Goal: Information Seeking & Learning: Learn about a topic

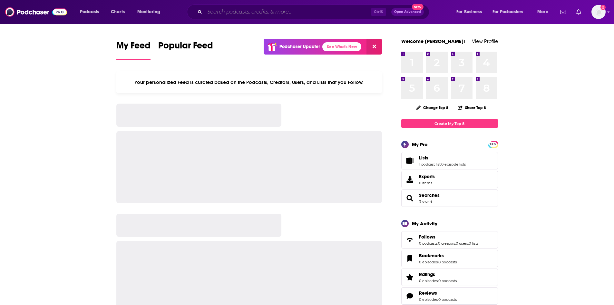
click at [230, 11] on input "Search podcasts, credits, & more..." at bounding box center [288, 12] width 166 height 10
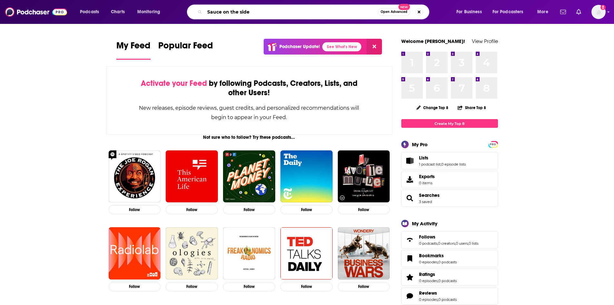
type input "Sauce on the side"
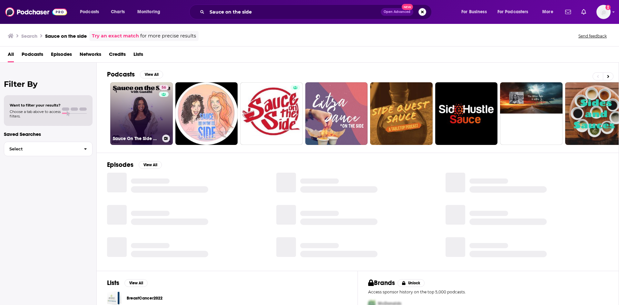
click at [124, 124] on link "56 Sauce On The Side With Gandhi" at bounding box center [141, 113] width 63 height 63
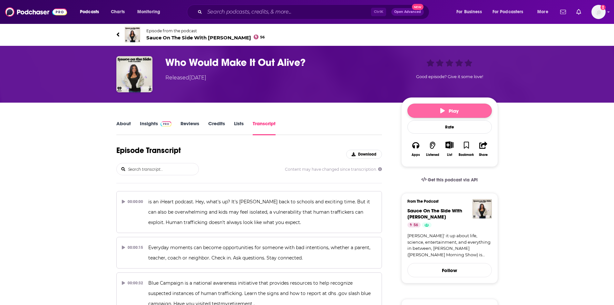
click at [436, 110] on button "Play" at bounding box center [449, 110] width 84 height 14
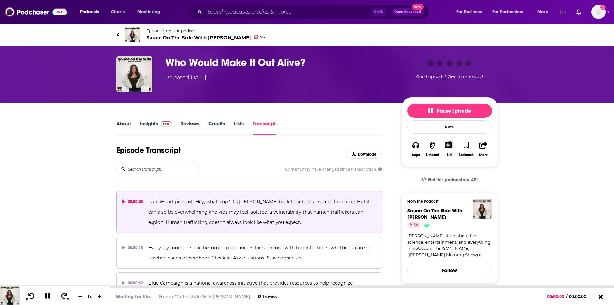
scroll to position [8145, 0]
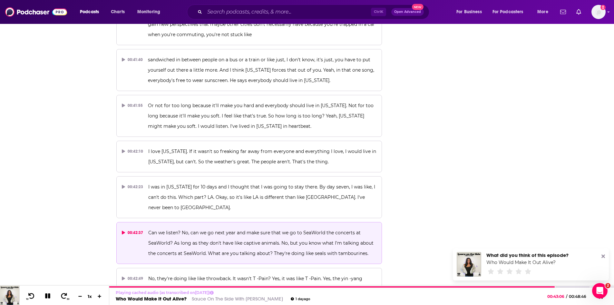
scroll to position [8242, 0]
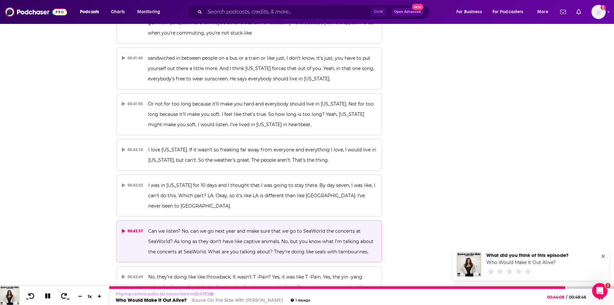
drag, startPoint x: 47, startPoint y: 297, endPoint x: 45, endPoint y: 299, distance: 3.5
click at [45, 299] on button at bounding box center [47, 296] width 11 height 8
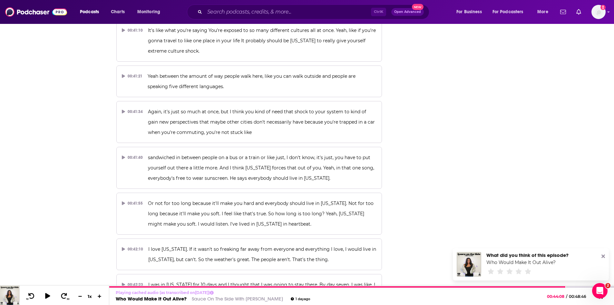
scroll to position [8145, 0]
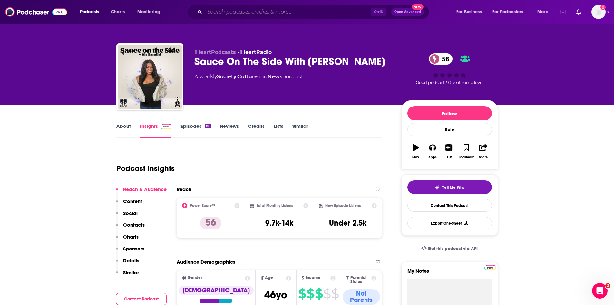
click at [226, 16] on input "Search podcasts, credits, & more..." at bounding box center [288, 12] width 166 height 10
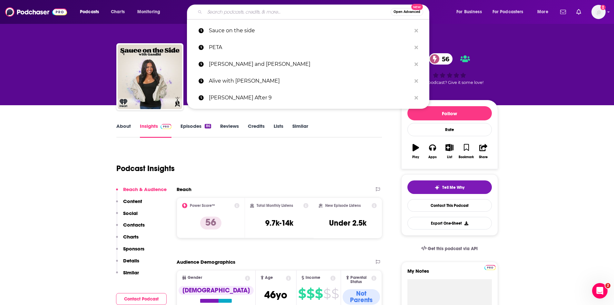
paste input "Your [US_STATE] Daily"
type input "Your [US_STATE] Daily"
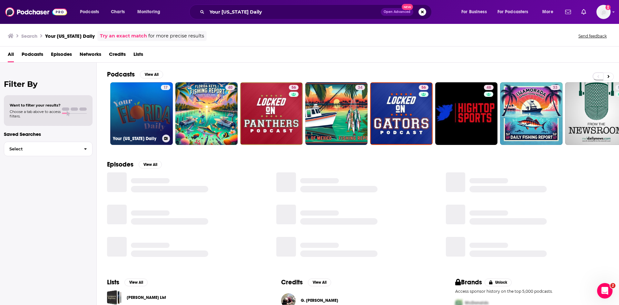
click at [152, 112] on link "17 Your [US_STATE] Daily" at bounding box center [141, 113] width 63 height 63
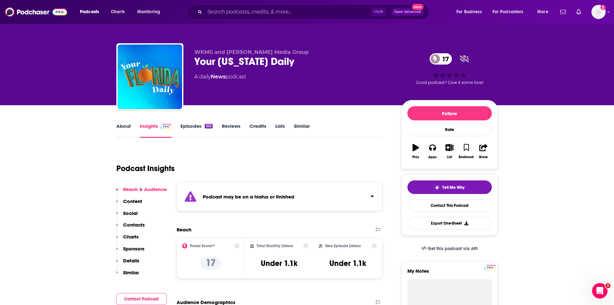
click at [187, 125] on link "Episodes 652" at bounding box center [197, 130] width 32 height 15
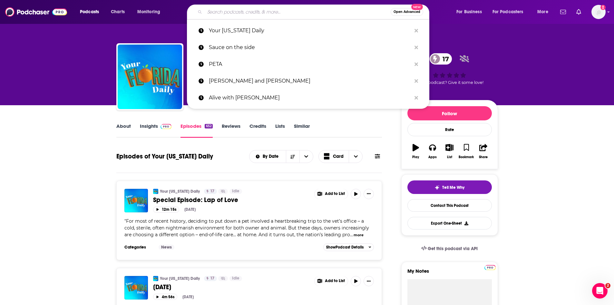
click at [231, 10] on input "Search podcasts, credits, & more..." at bounding box center [298, 12] width 186 height 10
paste input "The [US_STATE] Roundup"
type input "The [US_STATE] Roundup"
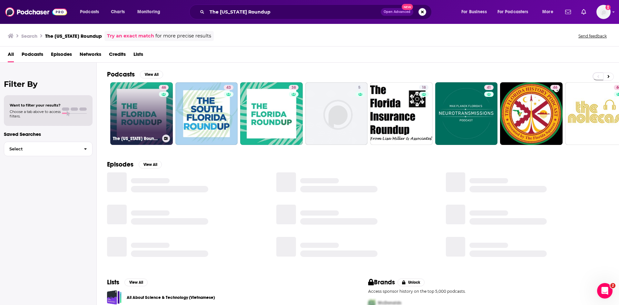
click at [144, 113] on link "46 The [US_STATE] Roundup" at bounding box center [141, 113] width 63 height 63
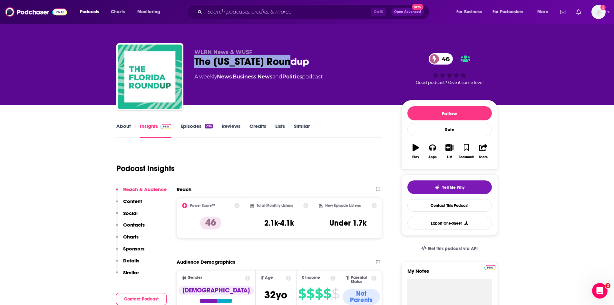
drag, startPoint x: 301, startPoint y: 61, endPoint x: 190, endPoint y: 61, distance: 110.9
click at [190, 61] on div "WLRN News & WUSF The [US_STATE] Roundup 46 A weekly News , Business News and Po…" at bounding box center [307, 78] width 382 height 70
copy h2 "The [US_STATE] Roundup"
click at [145, 299] on button "Contact Podcast" at bounding box center [141, 299] width 51 height 12
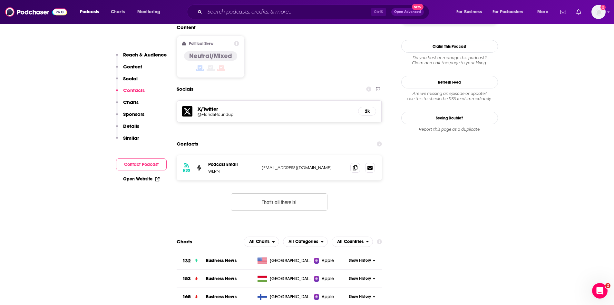
scroll to position [538, 0]
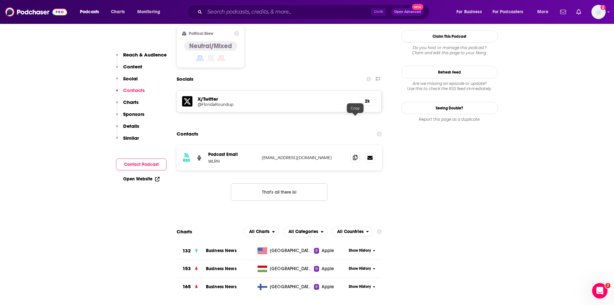
click at [355, 155] on icon at bounding box center [355, 157] width 5 height 5
click at [357, 155] on icon at bounding box center [355, 157] width 5 height 5
click at [234, 11] on input "Search podcasts, credits, & more..." at bounding box center [288, 12] width 166 height 10
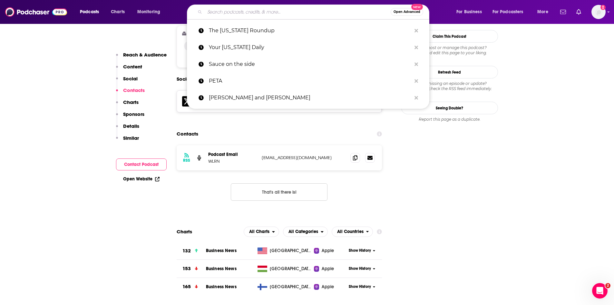
paste input "[US_STATE] Matters"
type input "[US_STATE] Matters"
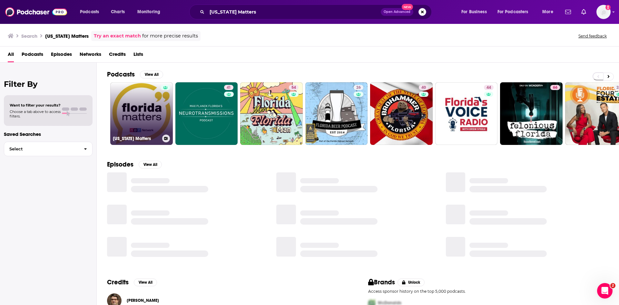
click at [134, 110] on link "[US_STATE] Matters" at bounding box center [141, 113] width 63 height 63
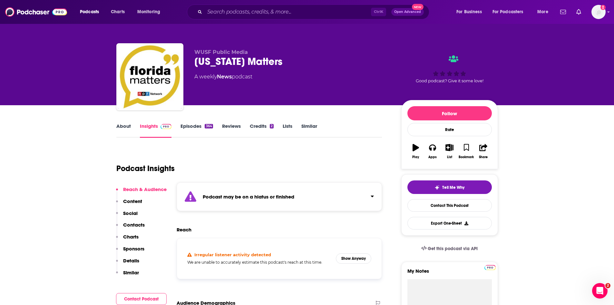
click at [188, 127] on link "Episodes 364" at bounding box center [197, 130] width 32 height 15
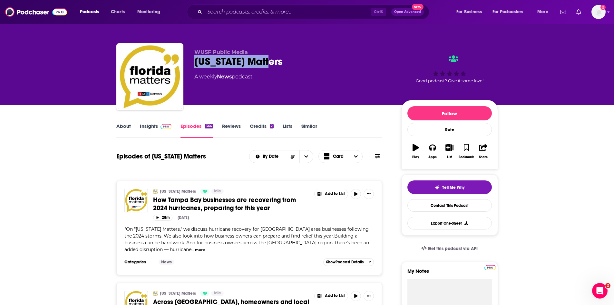
drag, startPoint x: 286, startPoint y: 59, endPoint x: 192, endPoint y: 70, distance: 94.7
click at [192, 70] on div "WUSF Public Media [US_STATE] Matters A weekly News podcast Good podcast? Give i…" at bounding box center [307, 78] width 382 height 70
copy h2 "[US_STATE] Matters"
click at [147, 125] on link "Insights" at bounding box center [156, 130] width 32 height 15
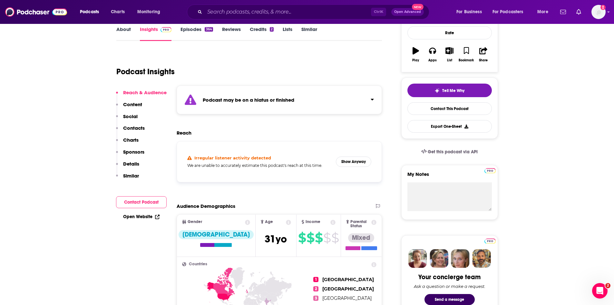
click at [143, 203] on button "Contact Podcast" at bounding box center [141, 202] width 51 height 12
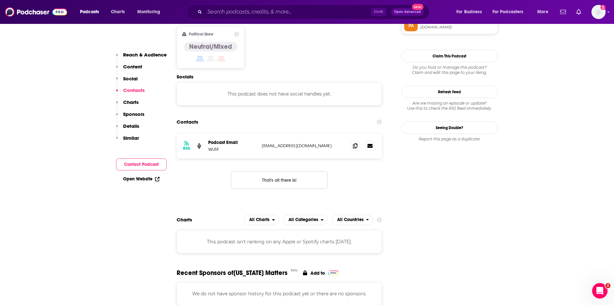
scroll to position [552, 0]
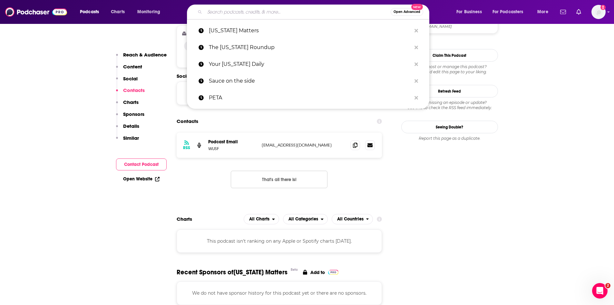
click at [218, 14] on input "Search podcasts, credits, & more..." at bounding box center [298, 12] width 186 height 10
paste input "The Point Podcast"
type input "The Point Podcast"
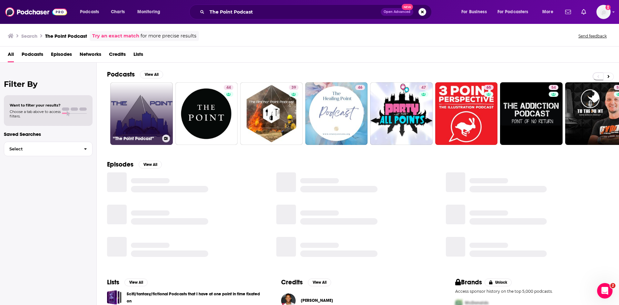
click at [140, 110] on link "“The Point Podcast”" at bounding box center [141, 113] width 63 height 63
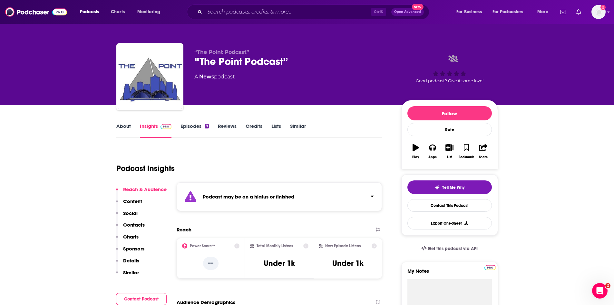
click at [118, 124] on link "About" at bounding box center [123, 130] width 15 height 15
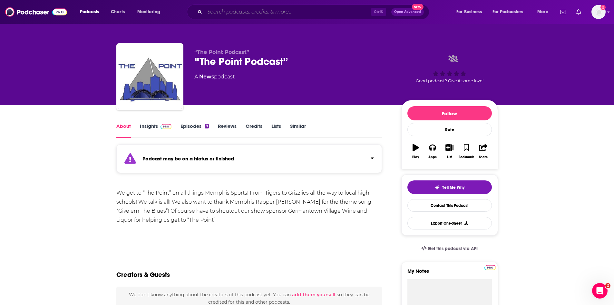
click at [244, 14] on input "Search podcasts, credits, & more..." at bounding box center [288, 12] width 166 height 10
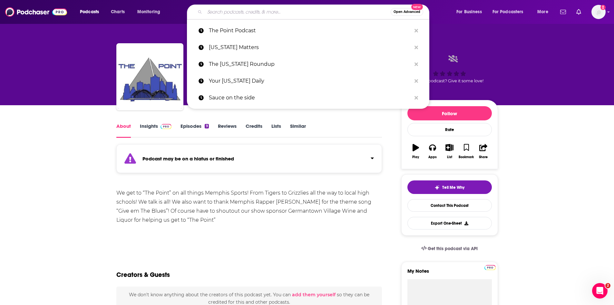
paste input "[US_STATE]’s Fourth Estate"
type input "[US_STATE]’s Fourth Estate"
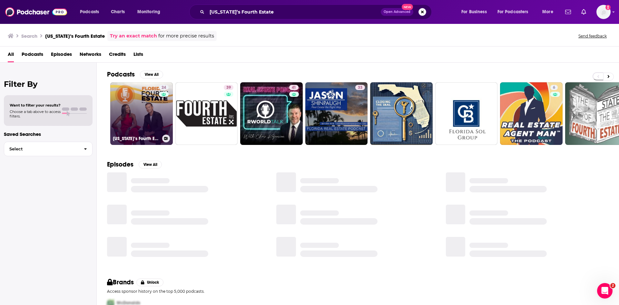
click at [152, 119] on link "24 [US_STATE]’s Fourth Estate" at bounding box center [141, 113] width 63 height 63
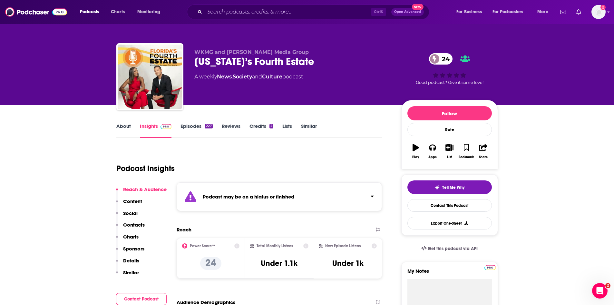
click at [192, 126] on link "Episodes 227" at bounding box center [197, 130] width 32 height 15
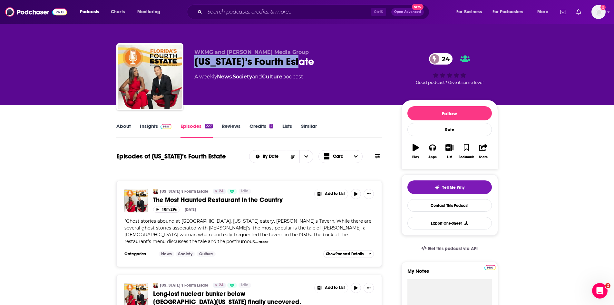
drag, startPoint x: 307, startPoint y: 61, endPoint x: 194, endPoint y: 63, distance: 112.2
click at [194, 63] on div "[US_STATE]’s Fourth Estate 24" at bounding box center [292, 61] width 197 height 13
copy h2 "[US_STATE]’s Fourth Estate"
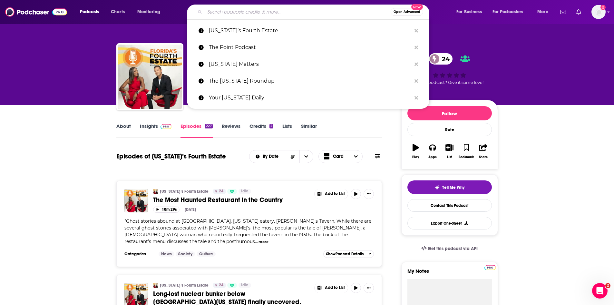
click at [218, 8] on input "Search podcasts, credits, & more..." at bounding box center [298, 12] width 186 height 10
paste input "[US_STATE] in Depth"
type input "[US_STATE] in Depth"
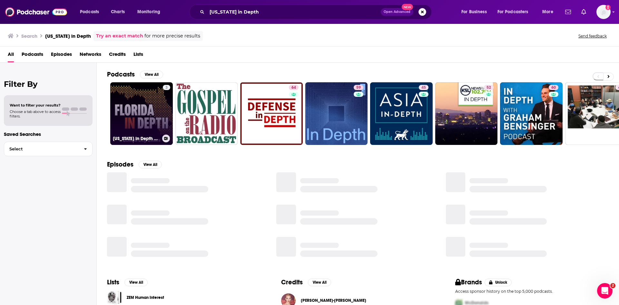
click at [132, 112] on link "3 [US_STATE] In Depth with the Tampa Bay Times and USF" at bounding box center [141, 113] width 63 height 63
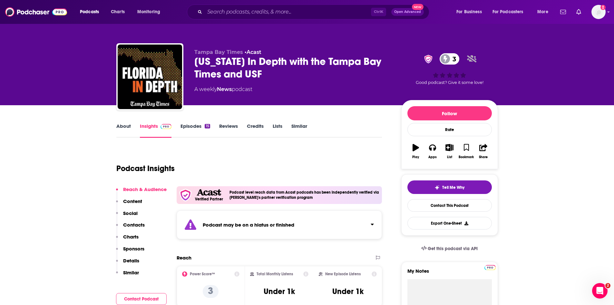
click at [185, 127] on link "Episodes 15" at bounding box center [195, 130] width 29 height 15
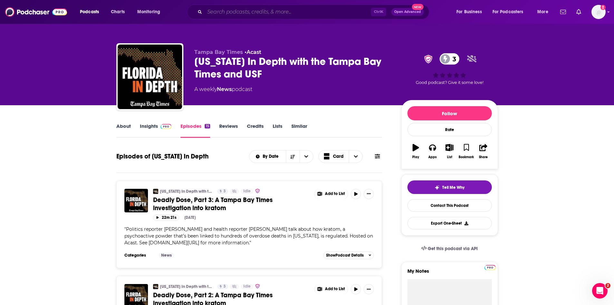
click at [216, 11] on input "Search podcasts, credits, & more..." at bounding box center [288, 12] width 166 height 10
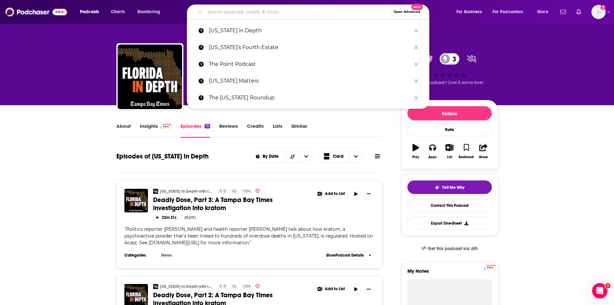
paste input "[US_STATE] Environmental & Nature Podcasts"
type input "[US_STATE] Environmental & Nature Podcasts"
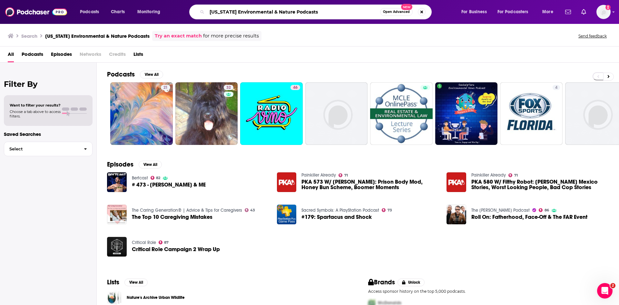
drag, startPoint x: 334, startPoint y: 12, endPoint x: 122, endPoint y: -4, distance: 212.7
click at [122, 0] on html "Podcasts Charts Monitoring [US_STATE] Environmental & Nature Podcasts Open Adva…" at bounding box center [309, 152] width 619 height 305
paste input "Specifier Podcast"
type input "[US_STATE] Specifier Podcast"
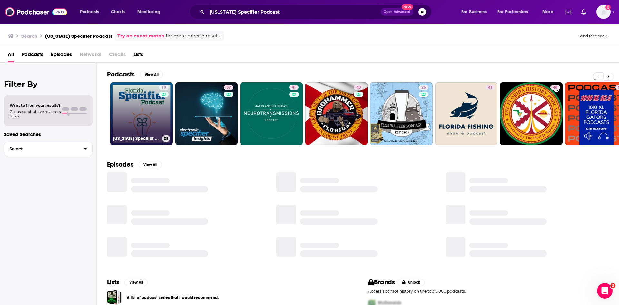
click at [145, 103] on link "10 [US_STATE] Specifier Podcast" at bounding box center [141, 113] width 63 height 63
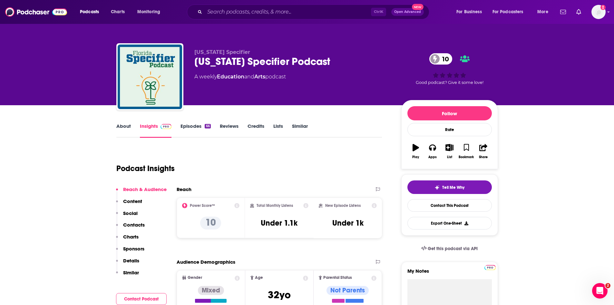
click at [189, 127] on link "Episodes 66" at bounding box center [196, 130] width 30 height 15
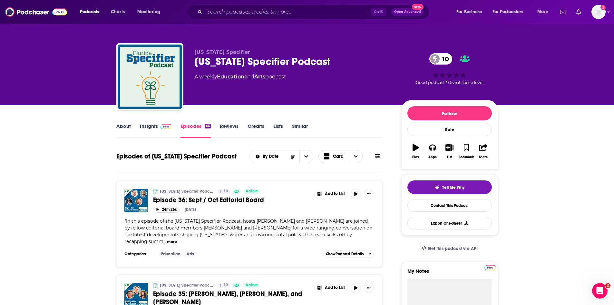
click at [122, 123] on link "About" at bounding box center [123, 130] width 15 height 15
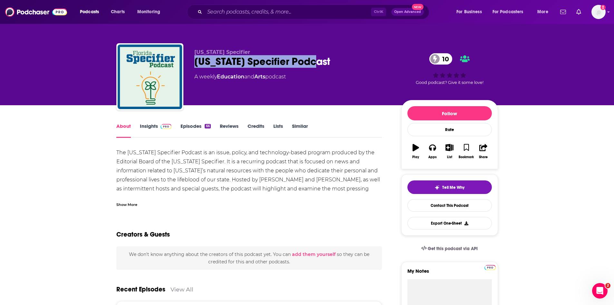
drag, startPoint x: 328, startPoint y: 58, endPoint x: 191, endPoint y: 64, distance: 137.1
click at [191, 64] on div "[US_STATE] Specifier [US_STATE] Specifier Podcast 10 A weekly Education and Art…" at bounding box center [307, 78] width 382 height 70
copy h1 "[US_STATE] Specifier Podcast"
click at [239, 14] on input "Search podcasts, credits, & more..." at bounding box center [288, 12] width 166 height 10
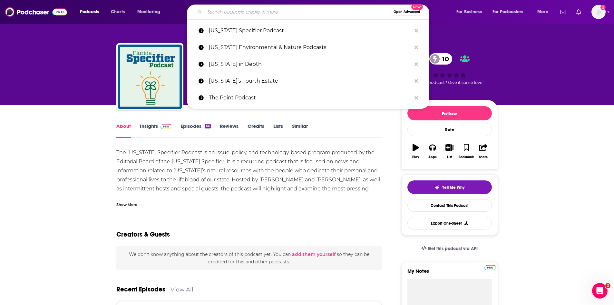
paste input "[US_STATE] Uncut"
type input "[US_STATE] Uncut"
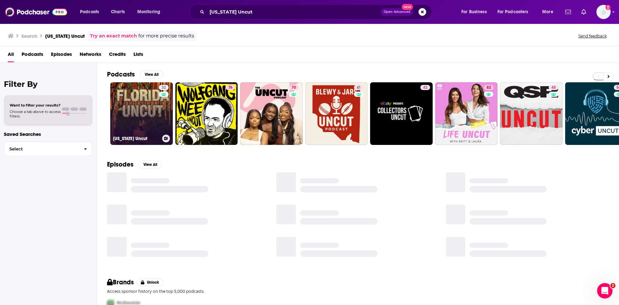
click at [143, 113] on link "32 [US_STATE] Uncut" at bounding box center [141, 113] width 63 height 63
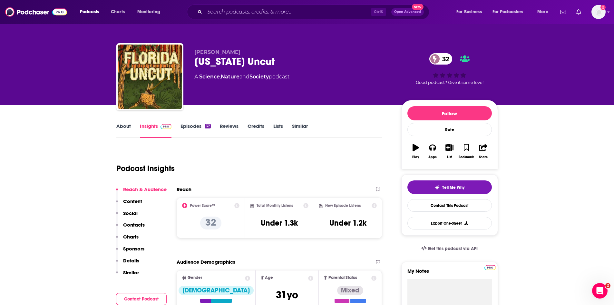
click at [190, 128] on link "Episodes 37" at bounding box center [196, 130] width 30 height 15
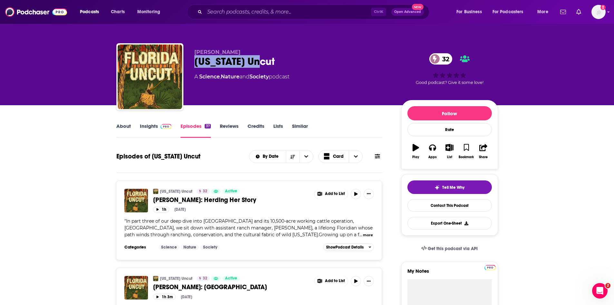
drag, startPoint x: 270, startPoint y: 64, endPoint x: 190, endPoint y: 63, distance: 80.3
click at [190, 63] on div "[PERSON_NAME] [US_STATE] Uncut 32 A Science , Nature and Society podcast 32 Goo…" at bounding box center [307, 78] width 382 height 70
copy h2 "[US_STATE] Uncut"
click at [148, 124] on link "Insights" at bounding box center [156, 130] width 32 height 15
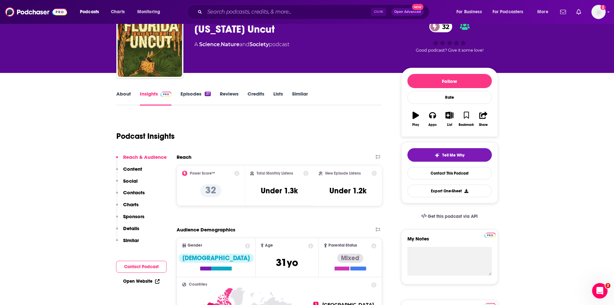
click at [146, 267] on button "Contact Podcast" at bounding box center [141, 266] width 51 height 12
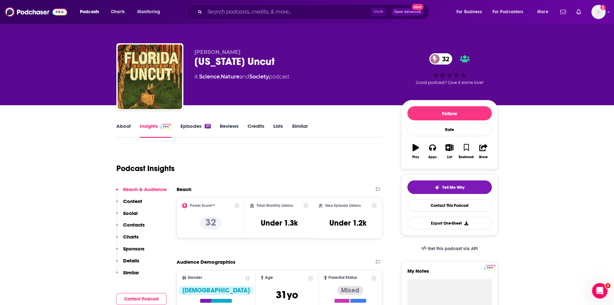
click at [121, 124] on link "About" at bounding box center [123, 130] width 15 height 15
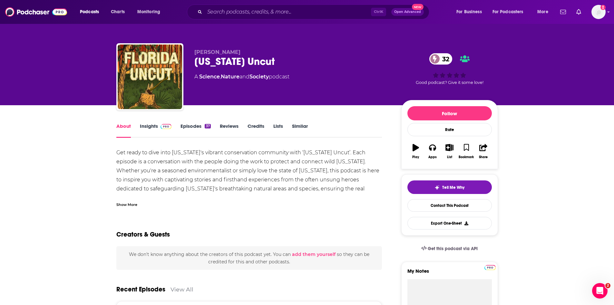
click at [130, 204] on div "Show More" at bounding box center [126, 204] width 21 height 6
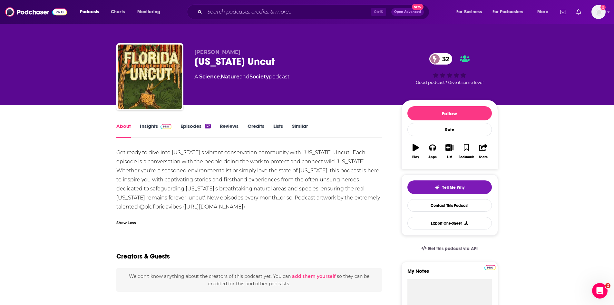
scroll to position [32, 0]
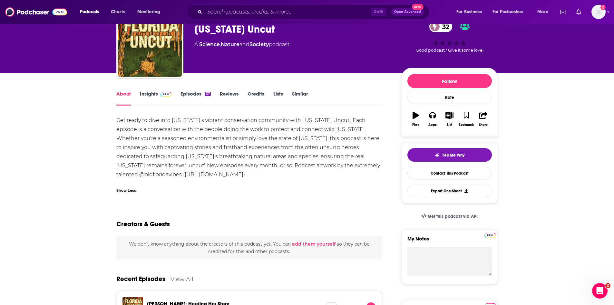
click at [150, 96] on link "Insights" at bounding box center [156, 98] width 32 height 15
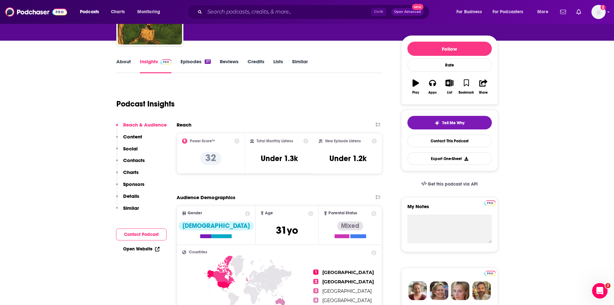
click at [140, 235] on button "Contact Podcast" at bounding box center [141, 234] width 51 height 12
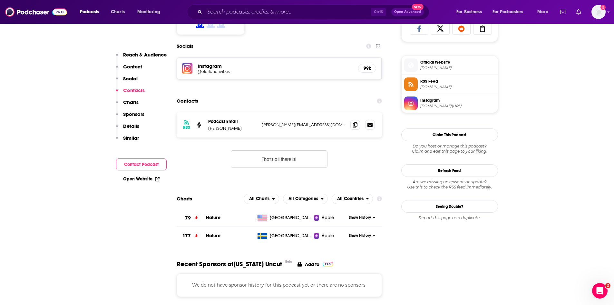
scroll to position [445, 0]
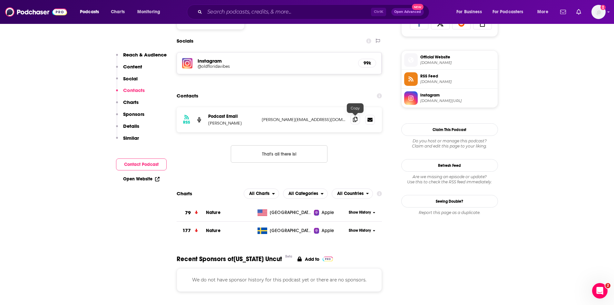
click at [355, 121] on icon at bounding box center [355, 119] width 5 height 5
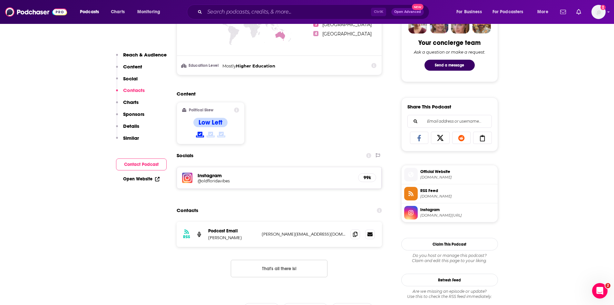
scroll to position [284, 0]
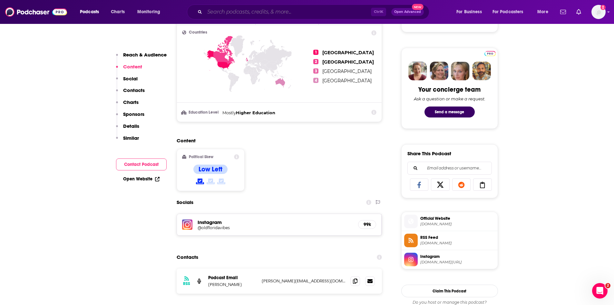
click at [251, 11] on input "Search podcasts, credits, & more..." at bounding box center [288, 12] width 166 height 10
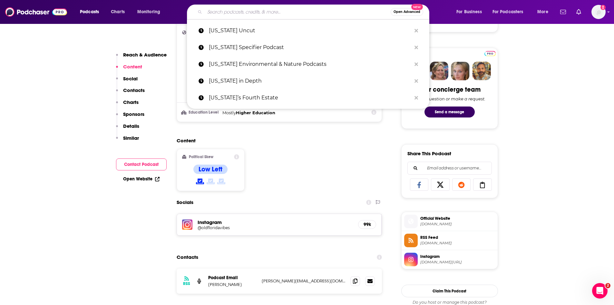
paste input "Naturally [US_STATE]"
type input "Naturally [US_STATE]"
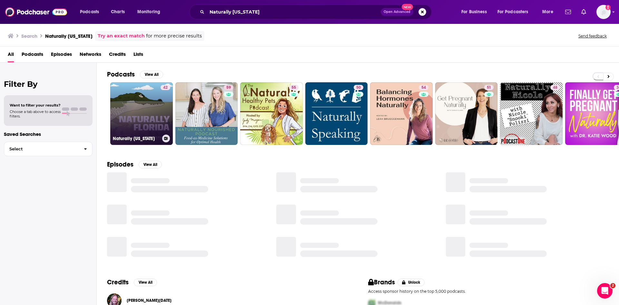
click at [147, 125] on link "42 Naturally [US_STATE]" at bounding box center [141, 113] width 63 height 63
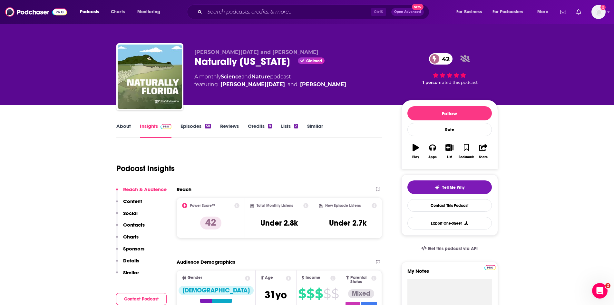
click at [124, 126] on link "About" at bounding box center [123, 130] width 15 height 15
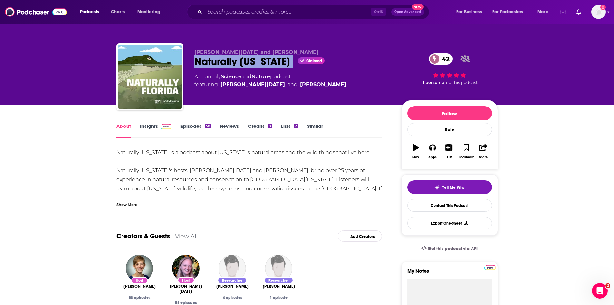
drag, startPoint x: 276, startPoint y: 61, endPoint x: 190, endPoint y: 62, distance: 86.1
click at [190, 62] on div "[PERSON_NAME][DATE] and [PERSON_NAME] Naturally [US_STATE] Claimed 42 A monthly…" at bounding box center [307, 78] width 382 height 70
copy div "Naturally [US_STATE]"
click at [143, 125] on link "Insights" at bounding box center [156, 130] width 32 height 15
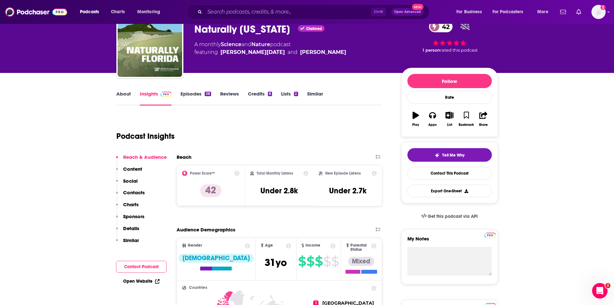
click at [155, 266] on button "Contact Podcast" at bounding box center [141, 266] width 51 height 12
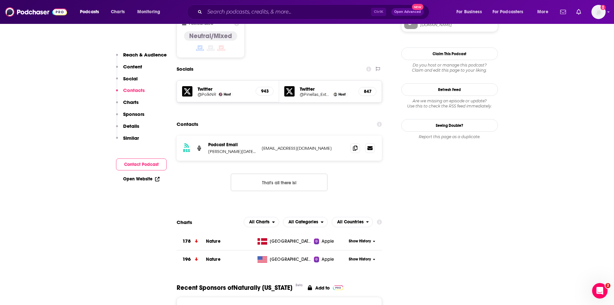
scroll to position [524, 0]
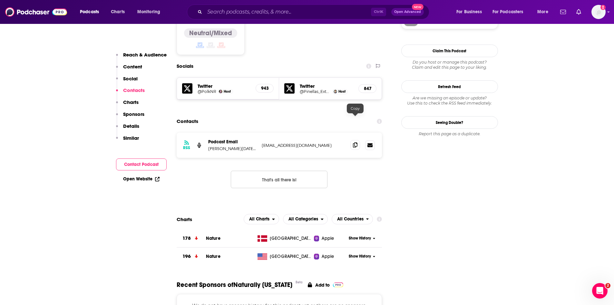
click at [356, 142] on icon at bounding box center [355, 144] width 5 height 5
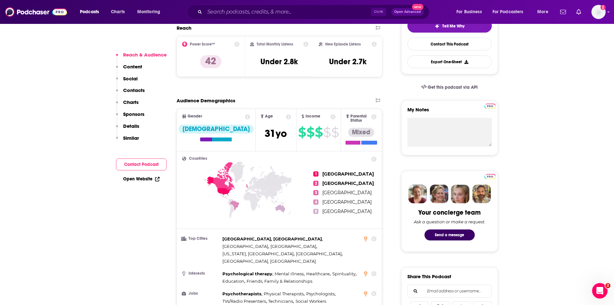
scroll to position [0, 0]
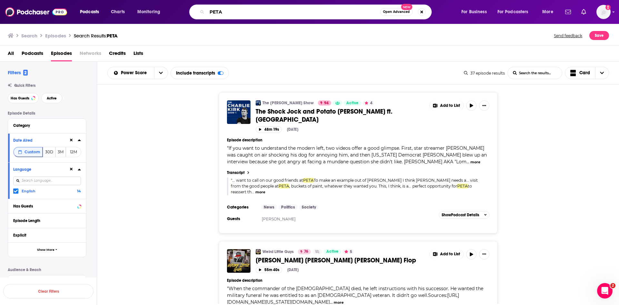
drag, startPoint x: 241, startPoint y: 13, endPoint x: 161, endPoint y: 12, distance: 80.3
click at [165, 12] on div "Podcasts Charts Monitoring PETA Open Advanced New For Business For Podcasters M…" at bounding box center [317, 12] width 484 height 15
type input "Sauce on the side"
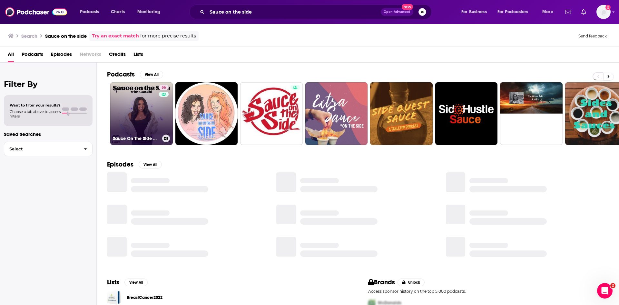
click at [141, 114] on link "56 Sauce On The Side With Gandhi" at bounding box center [141, 113] width 63 height 63
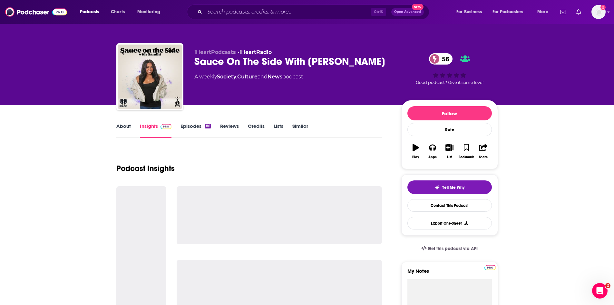
click at [123, 125] on link "About" at bounding box center [123, 130] width 15 height 15
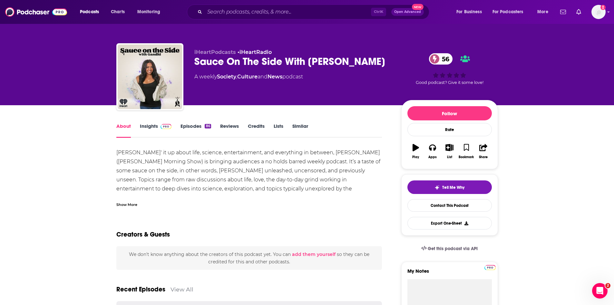
click at [142, 128] on link "Insights" at bounding box center [156, 130] width 32 height 15
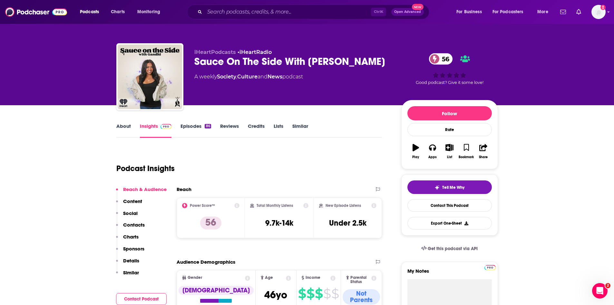
click at [147, 296] on button "Contact Podcast" at bounding box center [141, 299] width 51 height 12
